Goal: Task Accomplishment & Management: Use online tool/utility

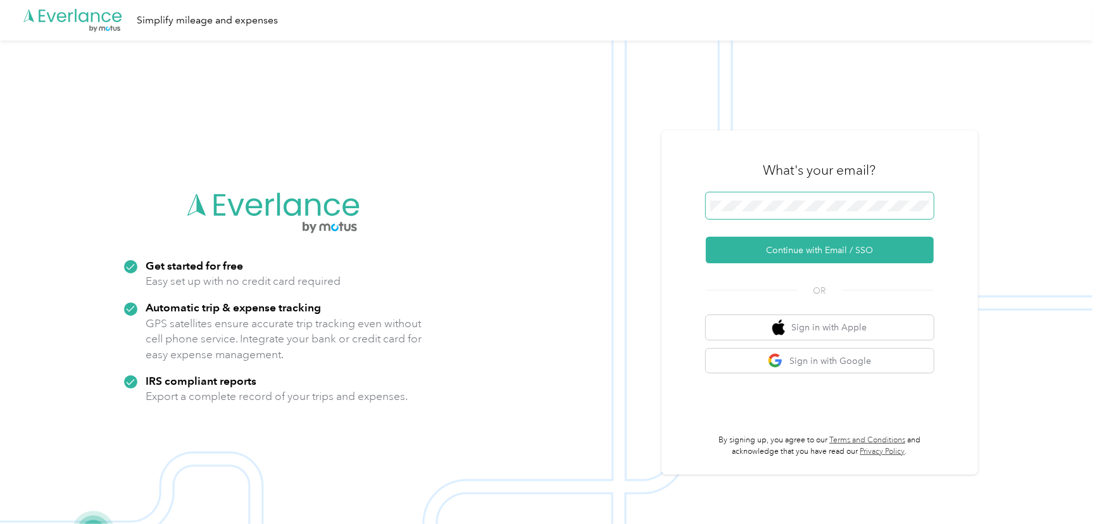
click at [841, 213] on span at bounding box center [820, 206] width 228 height 27
click at [832, 247] on button "Continue with Email / SSO" at bounding box center [820, 250] width 228 height 27
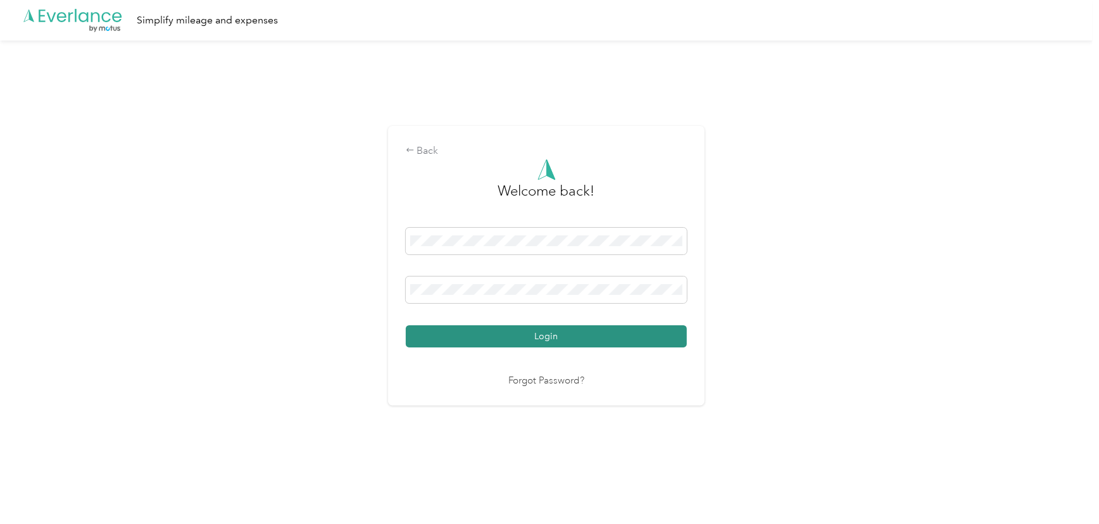
click at [543, 332] on button "Login" at bounding box center [546, 336] width 281 height 22
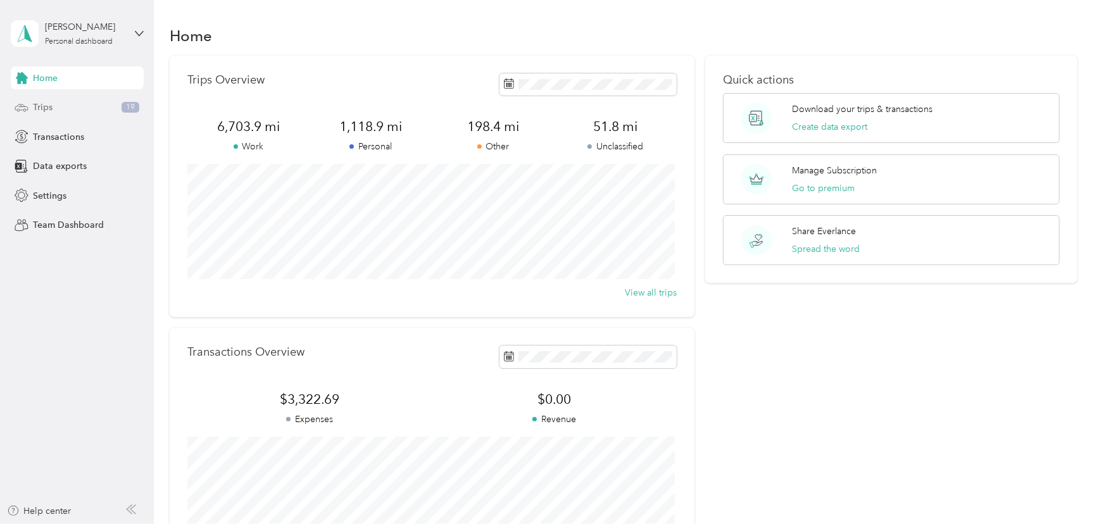
click at [34, 108] on span "Trips" at bounding box center [43, 107] width 20 height 13
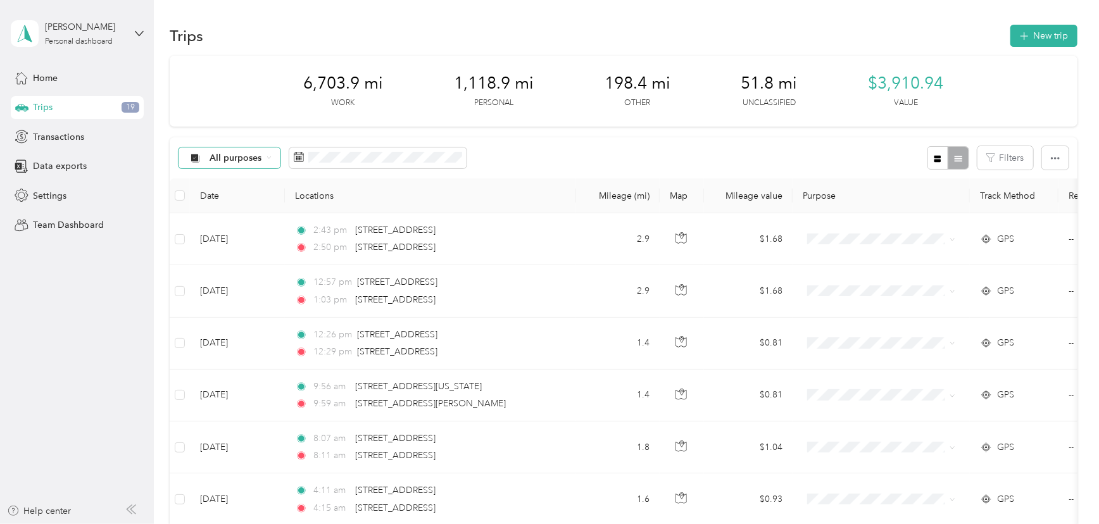
click at [244, 158] on span "All purposes" at bounding box center [236, 158] width 53 height 9
click at [243, 203] on span "Unclassified" at bounding box center [240, 202] width 61 height 13
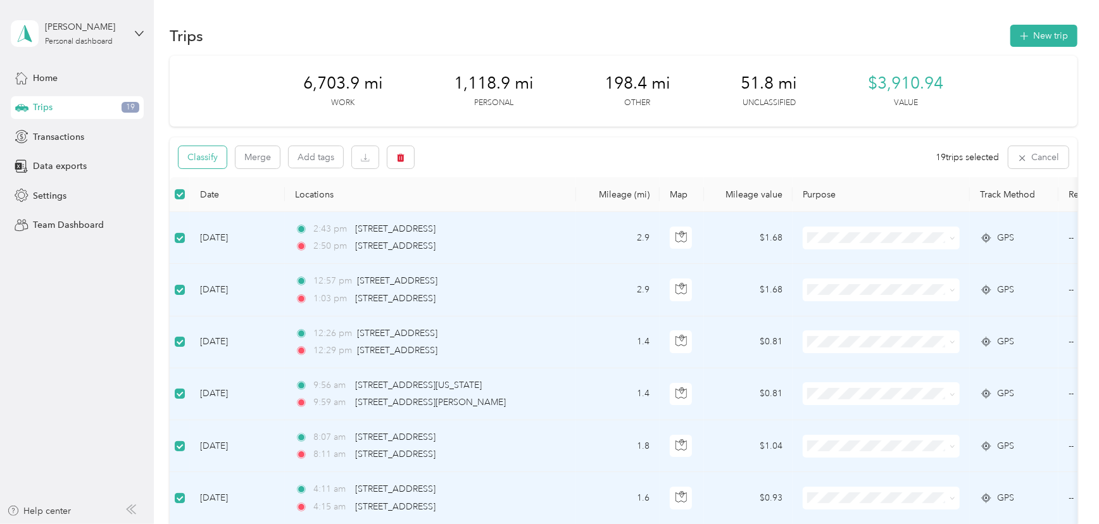
click at [206, 155] on button "Classify" at bounding box center [203, 157] width 48 height 22
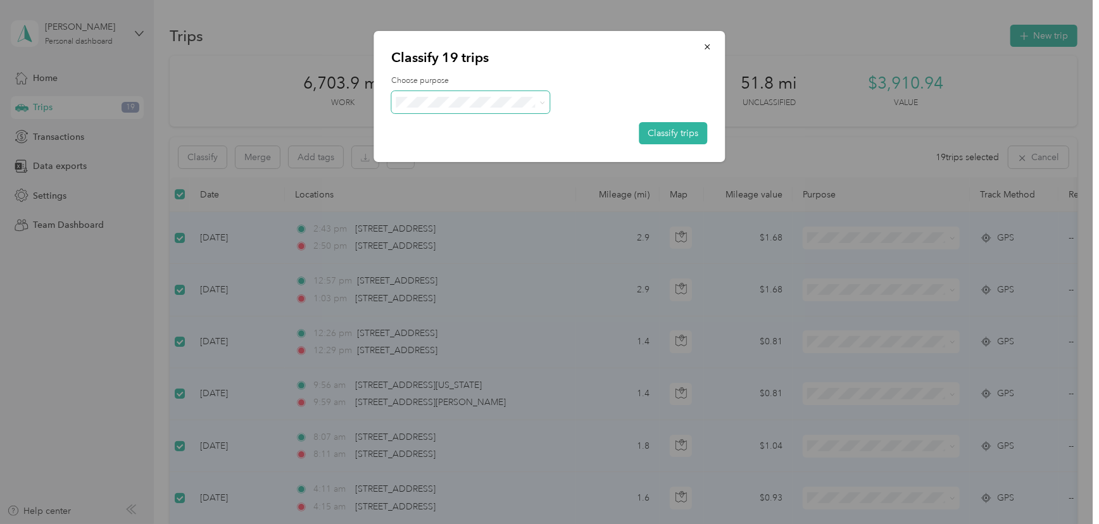
click at [540, 101] on icon at bounding box center [543, 103] width 6 height 6
click at [462, 125] on span "Work" at bounding box center [482, 123] width 118 height 13
click at [681, 130] on button "Classify trips" at bounding box center [674, 133] width 68 height 22
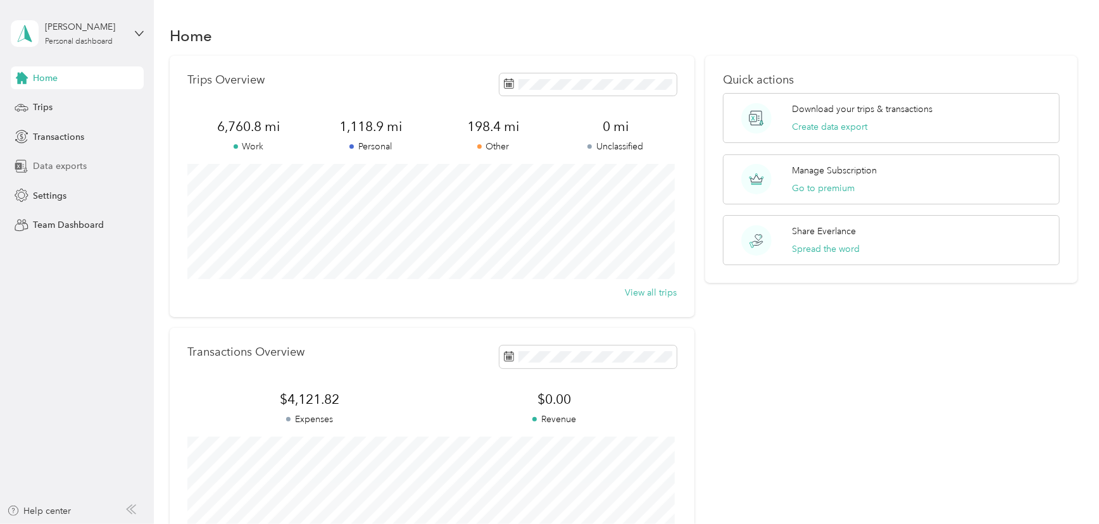
click at [40, 165] on span "Data exports" at bounding box center [60, 166] width 54 height 13
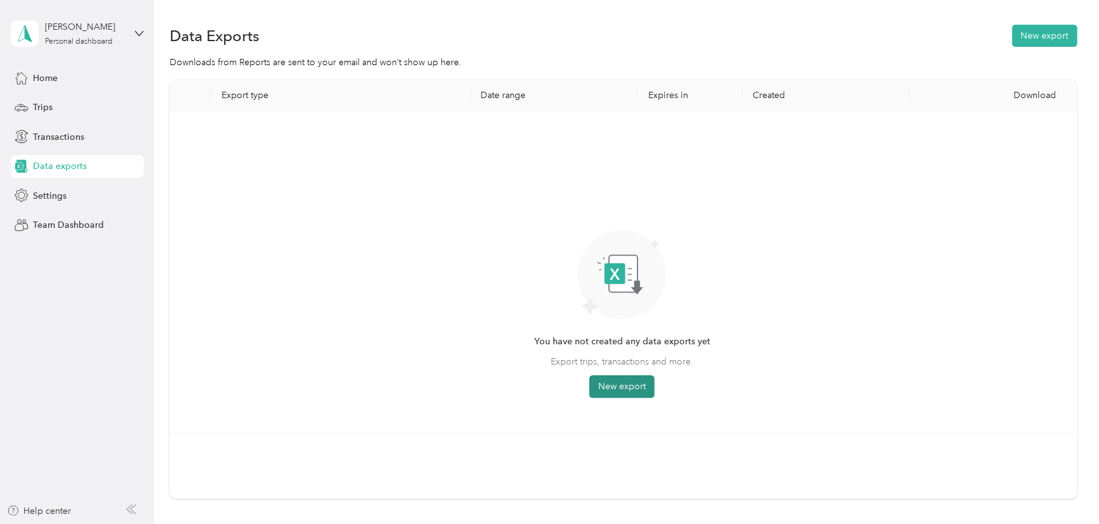
click at [622, 393] on button "New export" at bounding box center [622, 387] width 65 height 23
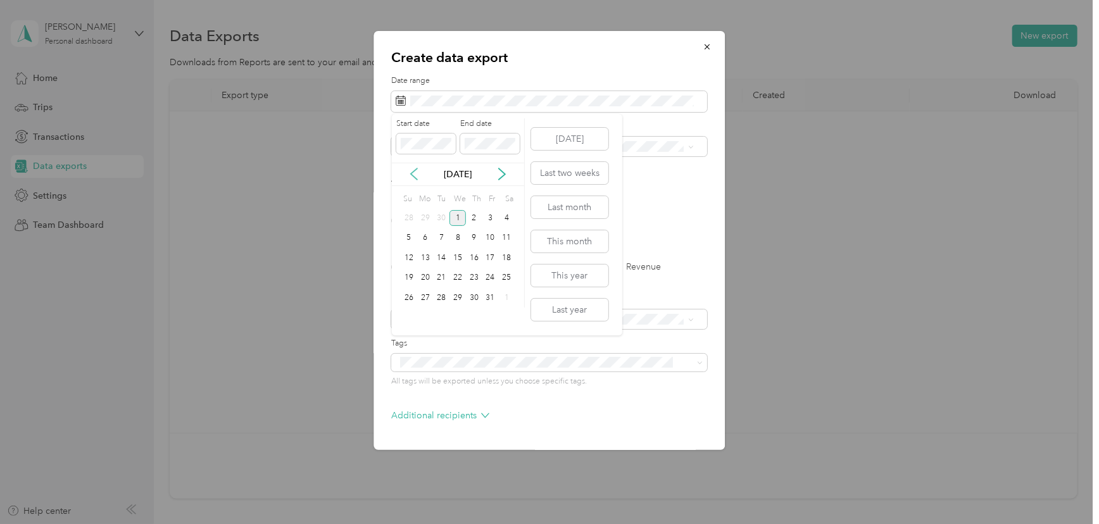
click at [412, 175] on icon at bounding box center [414, 173] width 6 height 11
click at [420, 220] on div "1" at bounding box center [425, 218] width 16 height 16
click at [441, 299] on div "30" at bounding box center [442, 298] width 16 height 16
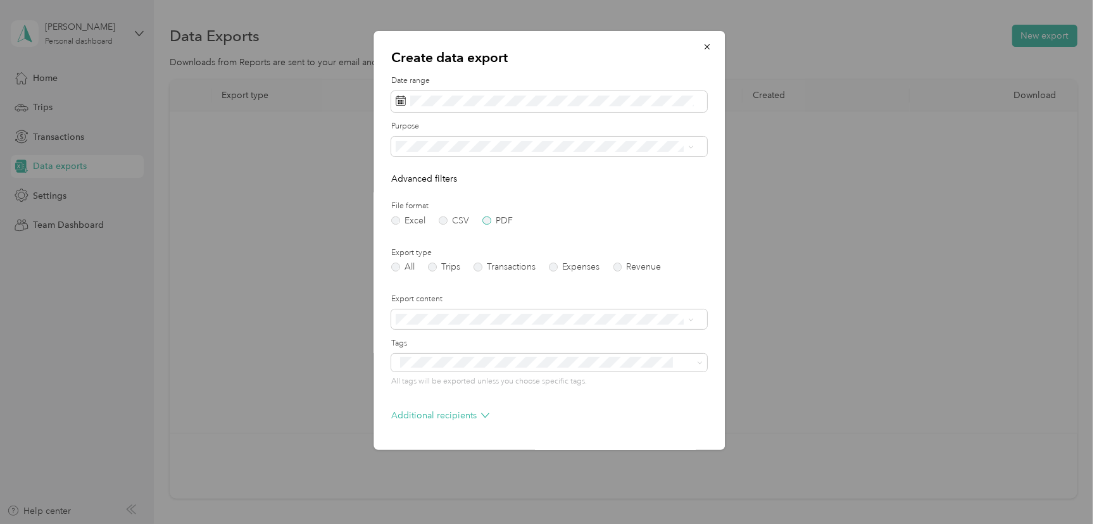
click at [491, 221] on label "PDF" at bounding box center [498, 221] width 30 height 9
click at [429, 190] on div "Work" at bounding box center [545, 191] width 289 height 13
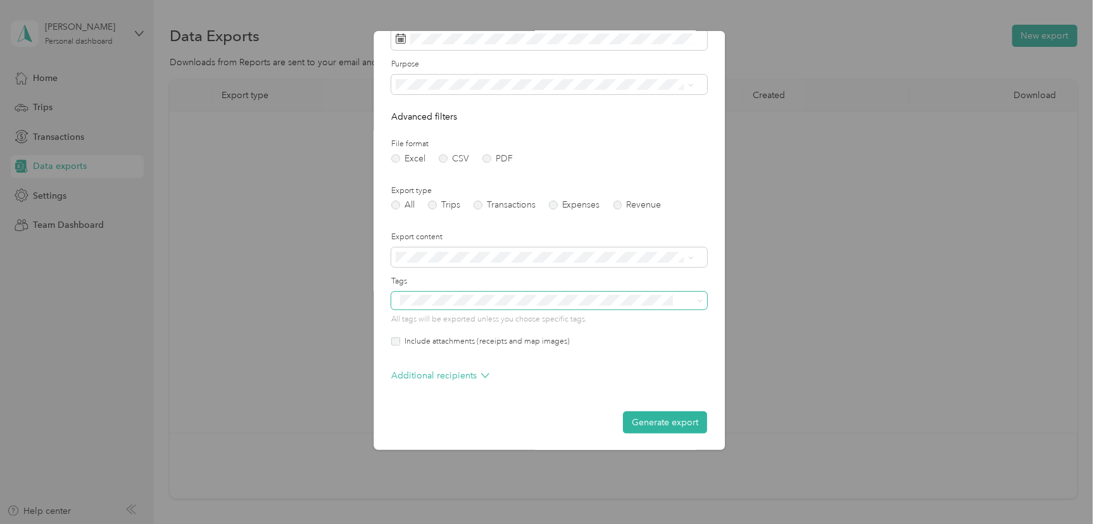
scroll to position [63, 0]
click at [665, 421] on button "Generate export" at bounding box center [666, 422] width 84 height 22
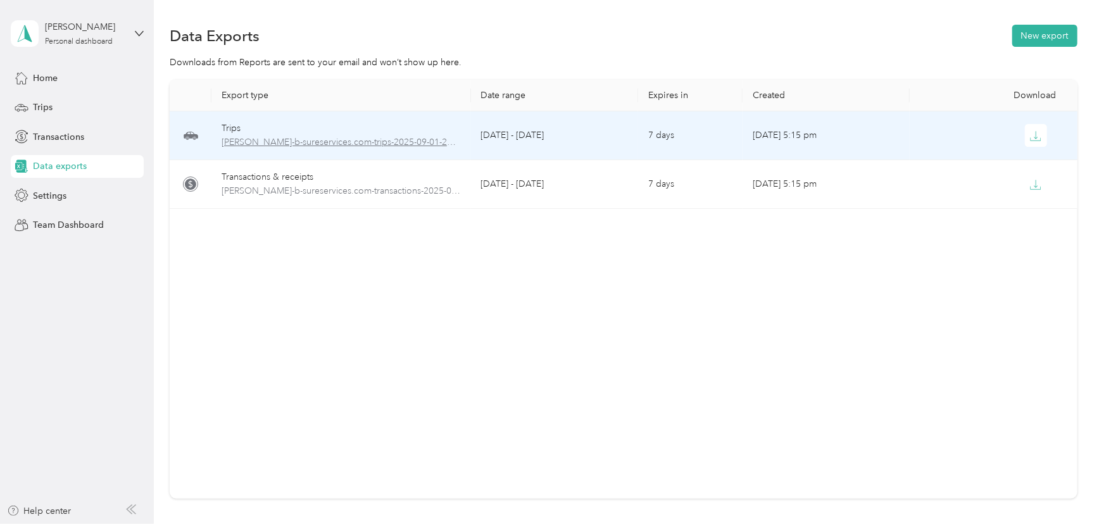
click at [331, 144] on span "[PERSON_NAME]-b-sureservices.com-trips-2025-09-01-2025-09-30.pdf" at bounding box center [341, 143] width 239 height 14
click at [1033, 136] on icon "button" at bounding box center [1035, 135] width 11 height 11
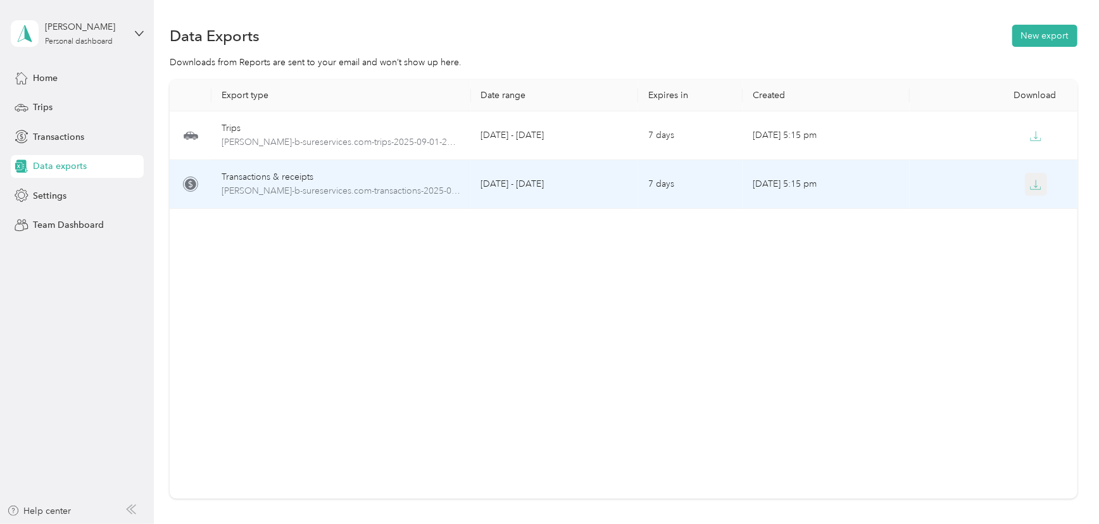
click at [1030, 189] on icon "button" at bounding box center [1035, 184] width 11 height 11
